Goal: Information Seeking & Learning: Learn about a topic

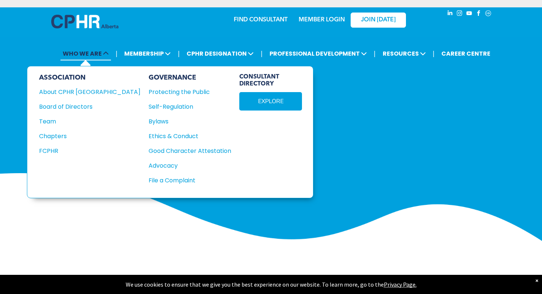
click at [87, 55] on span "WHO WE ARE" at bounding box center [85, 54] width 51 height 14
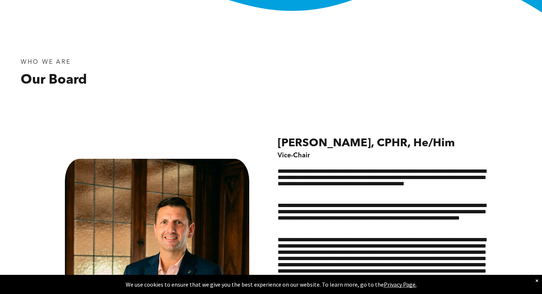
scroll to position [234, 0]
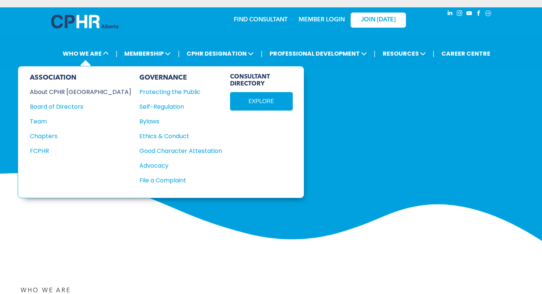
click at [74, 91] on div "About CPHR [GEOGRAPHIC_DATA]" at bounding box center [75, 91] width 91 height 9
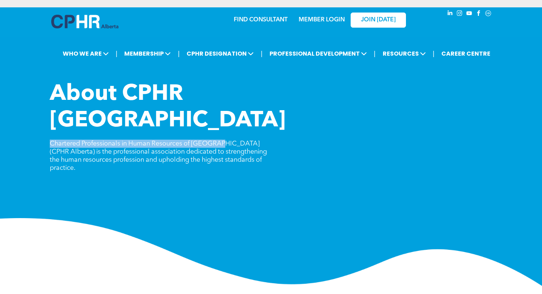
drag, startPoint x: 46, startPoint y: 116, endPoint x: 218, endPoint y: 115, distance: 172.2
click at [218, 115] on div "About CPHR [GEOGRAPHIC_DATA] Chartered Professionals in Human Resources of [GEO…" at bounding box center [271, 183] width 542 height 205
copy span "Chartered Professionals in Human Resources of [GEOGRAPHIC_DATA]"
